Goal: Information Seeking & Learning: Learn about a topic

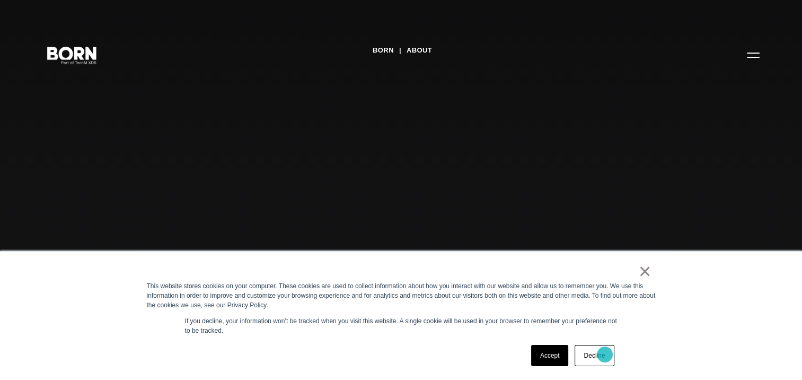
click at [605, 354] on link "Decline" at bounding box center [594, 355] width 39 height 21
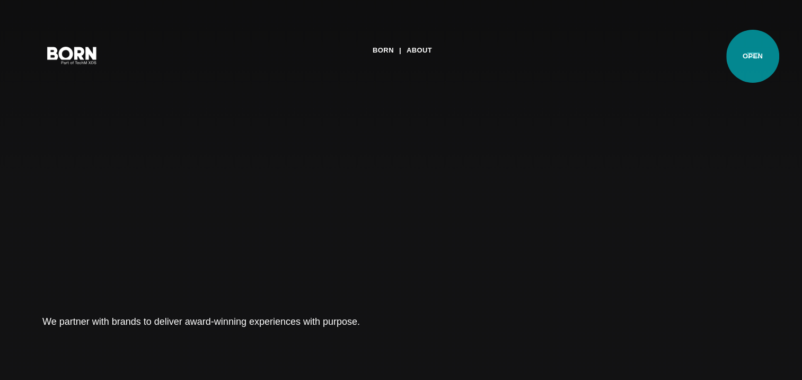
click at [753, 56] on button "Primary Menu" at bounding box center [753, 54] width 25 height 22
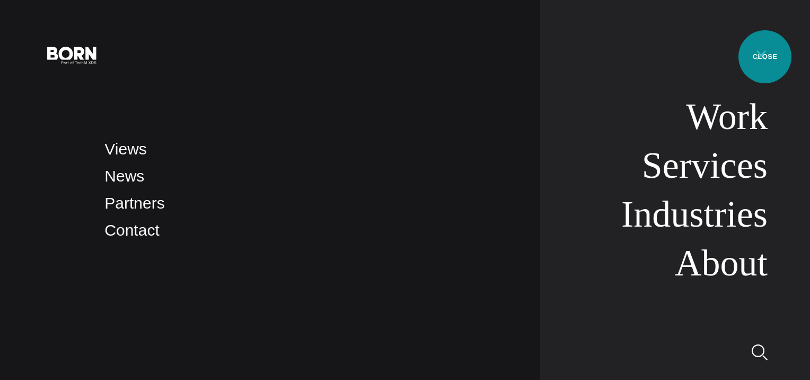
click at [765, 57] on button "Primary Menu" at bounding box center [761, 54] width 25 height 22
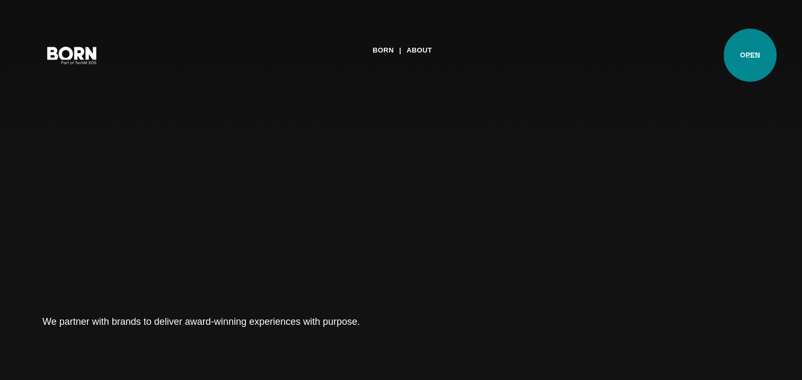
drag, startPoint x: 750, startPoint y: 55, endPoint x: 732, endPoint y: 50, distance: 19.3
click at [750, 55] on button "Primary Menu" at bounding box center [753, 54] width 25 height 22
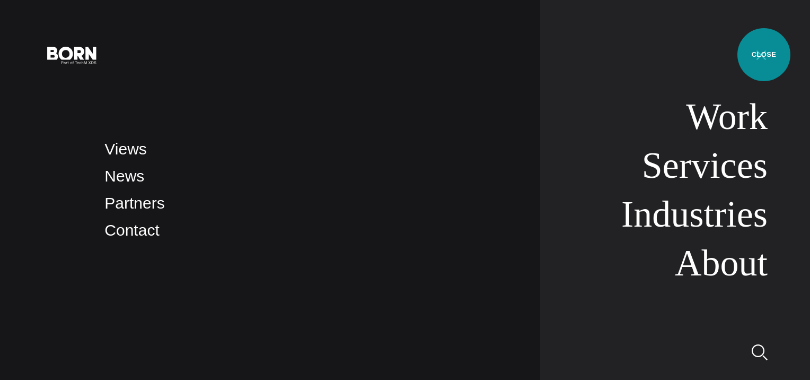
click at [764, 55] on button "Primary Menu" at bounding box center [761, 54] width 25 height 22
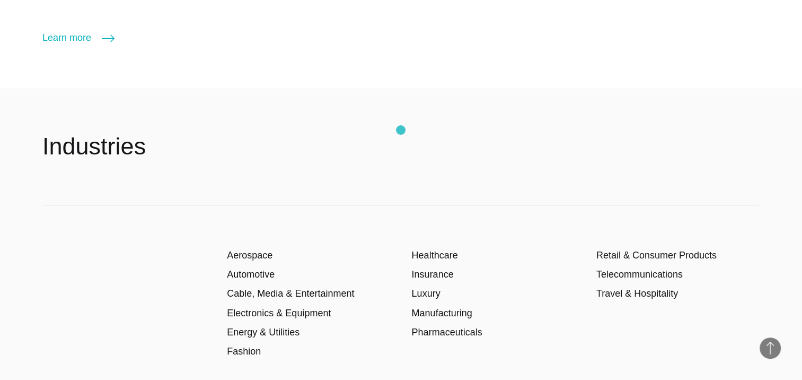
scroll to position [1591, 0]
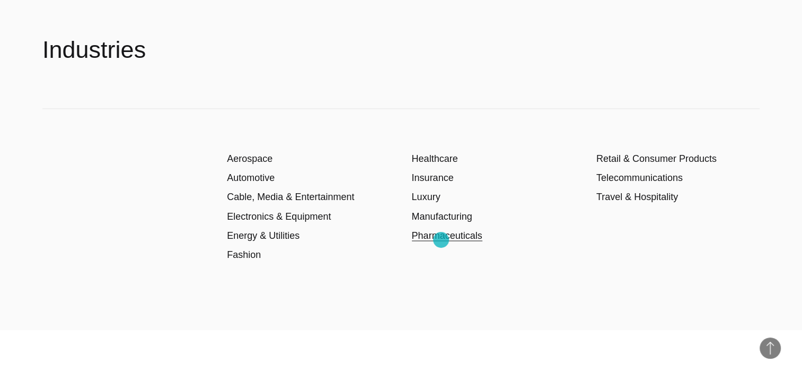
click at [441, 240] on link "Pharmaceuticals" at bounding box center [447, 235] width 71 height 11
